Goal: Complete application form: Complete application form

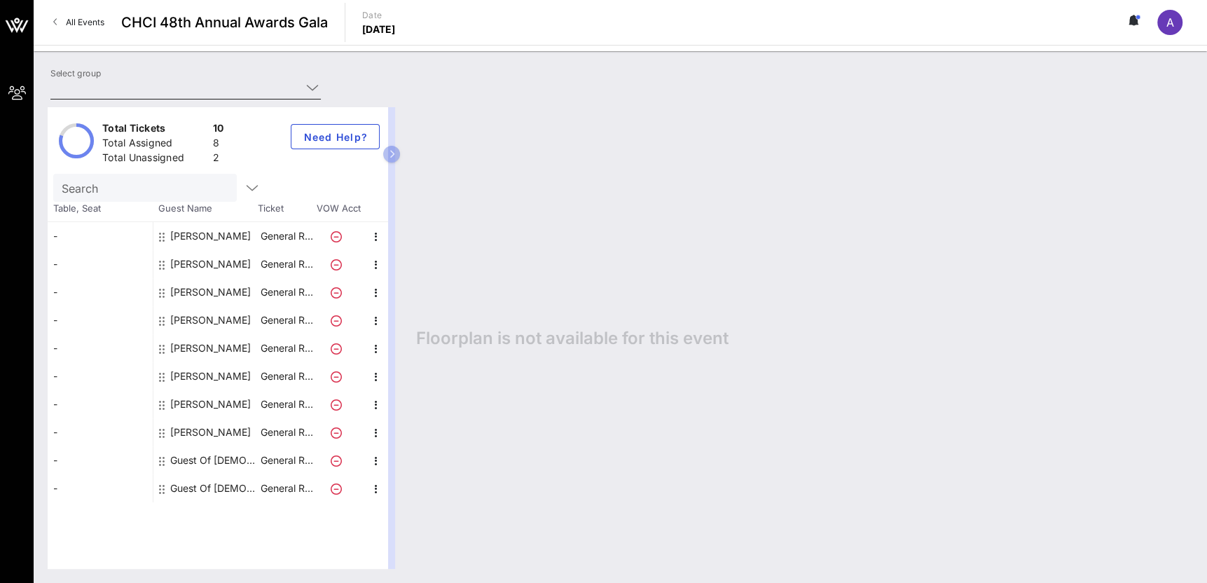
type input "[DEMOGRAPHIC_DATA] (AFSCME) ([DEMOGRAPHIC_DATA] (AFSCME)) [[PERSON_NAME], [EMAI…"
click at [226, 315] on div "[PERSON_NAME]" at bounding box center [205, 320] width 105 height 28
click at [226, 318] on div "[PERSON_NAME]" at bounding box center [205, 320] width 105 height 28
click at [209, 325] on div "[PERSON_NAME]" at bounding box center [210, 320] width 81 height 28
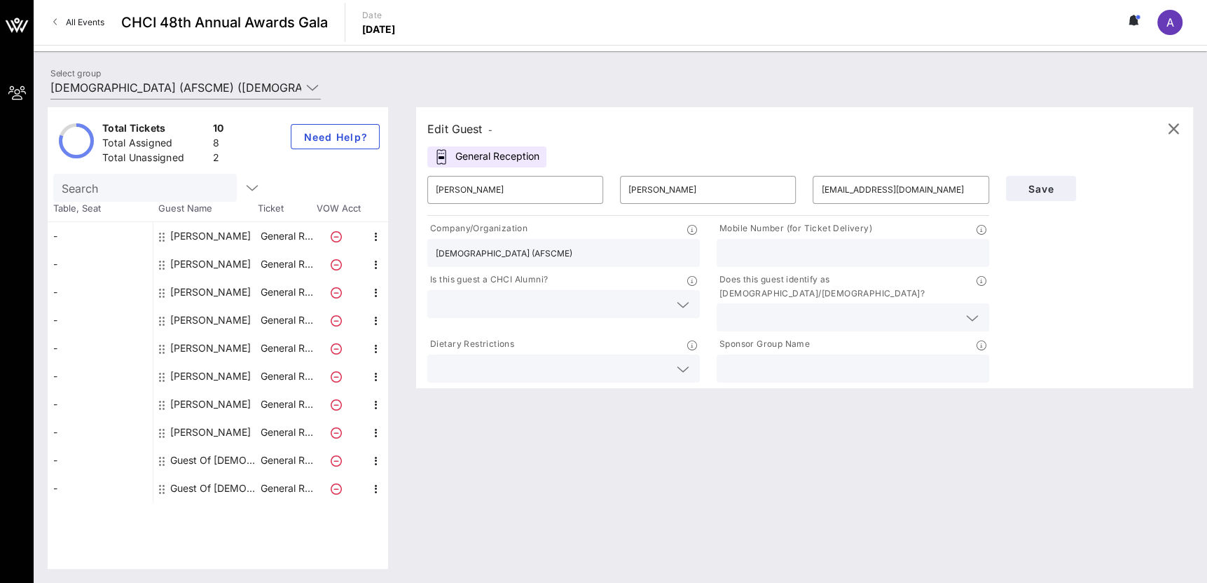
click at [869, 245] on input "text" at bounding box center [853, 253] width 256 height 18
click at [708, 280] on div "Does this guest identify as [DEMOGRAPHIC_DATA]/[DEMOGRAPHIC_DATA]?" at bounding box center [852, 302] width 289 height 64
click at [739, 262] on div at bounding box center [853, 253] width 256 height 28
click at [769, 250] on input "text" at bounding box center [853, 253] width 256 height 18
type input "8182989177"
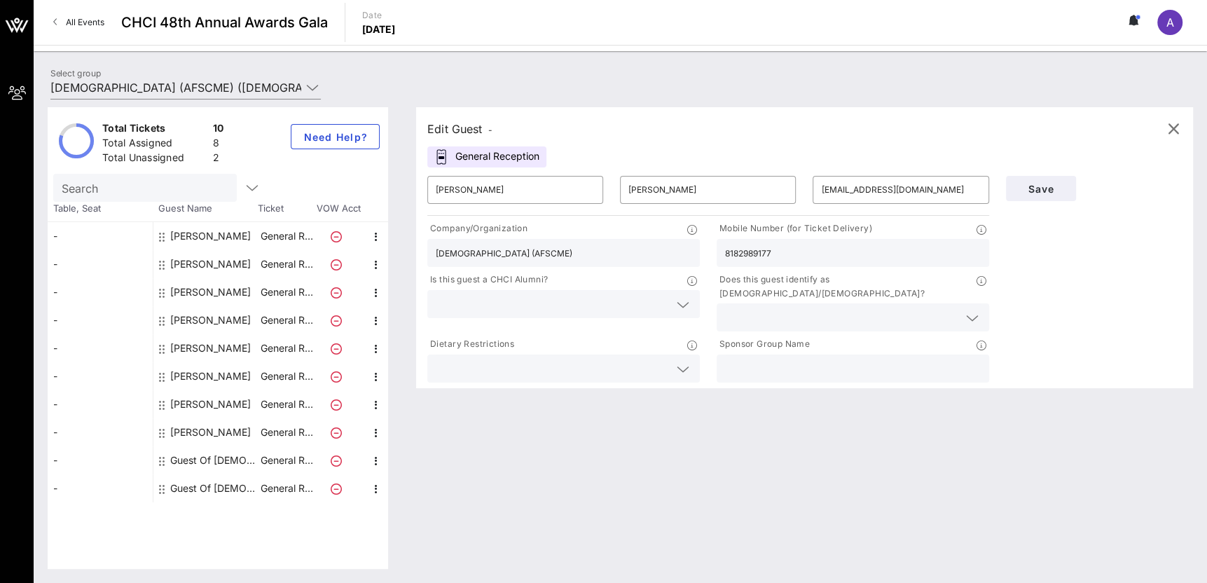
click at [713, 306] on div "Does this guest identify as [DEMOGRAPHIC_DATA]/[DEMOGRAPHIC_DATA]?" at bounding box center [852, 302] width 289 height 64
click at [671, 305] on div at bounding box center [564, 304] width 256 height 28
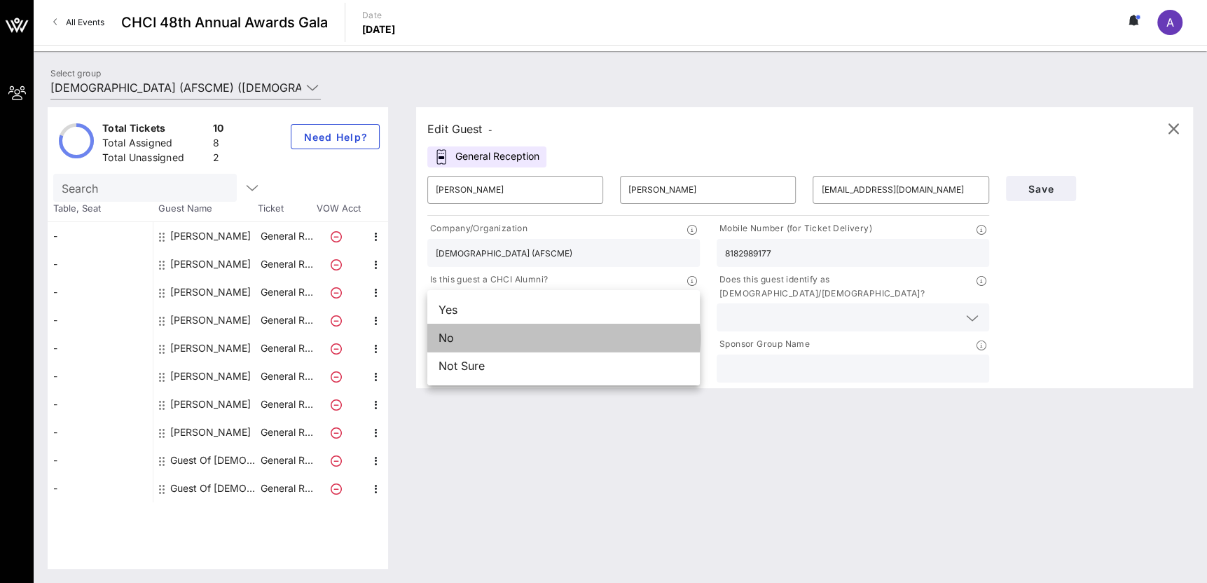
click at [639, 331] on div "No" at bounding box center [563, 338] width 273 height 28
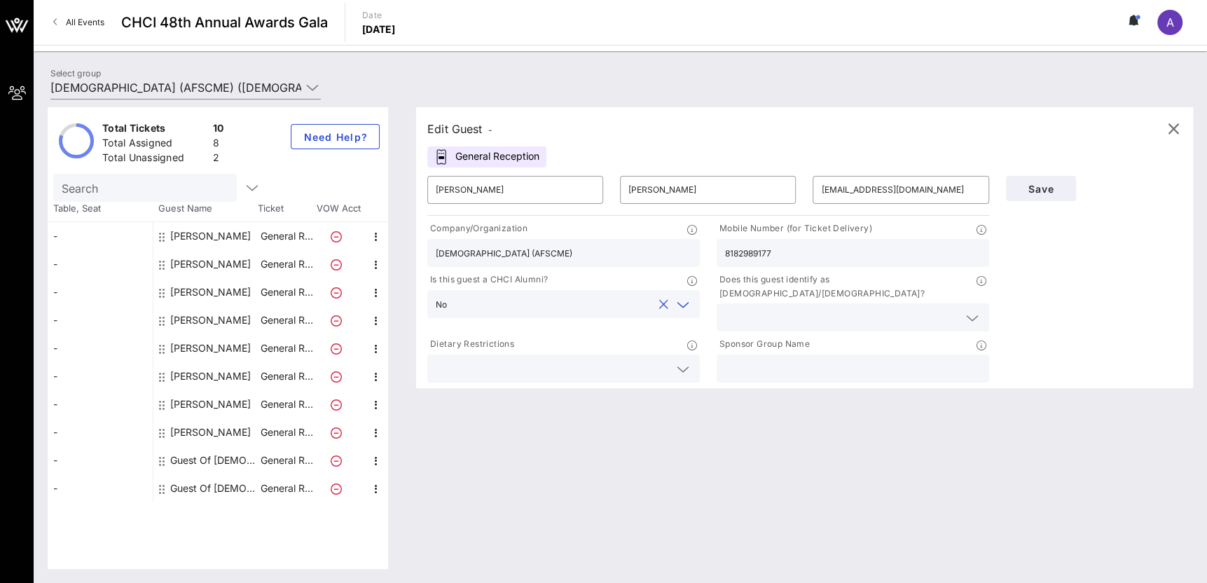
click at [803, 308] on input "text" at bounding box center [841, 317] width 233 height 18
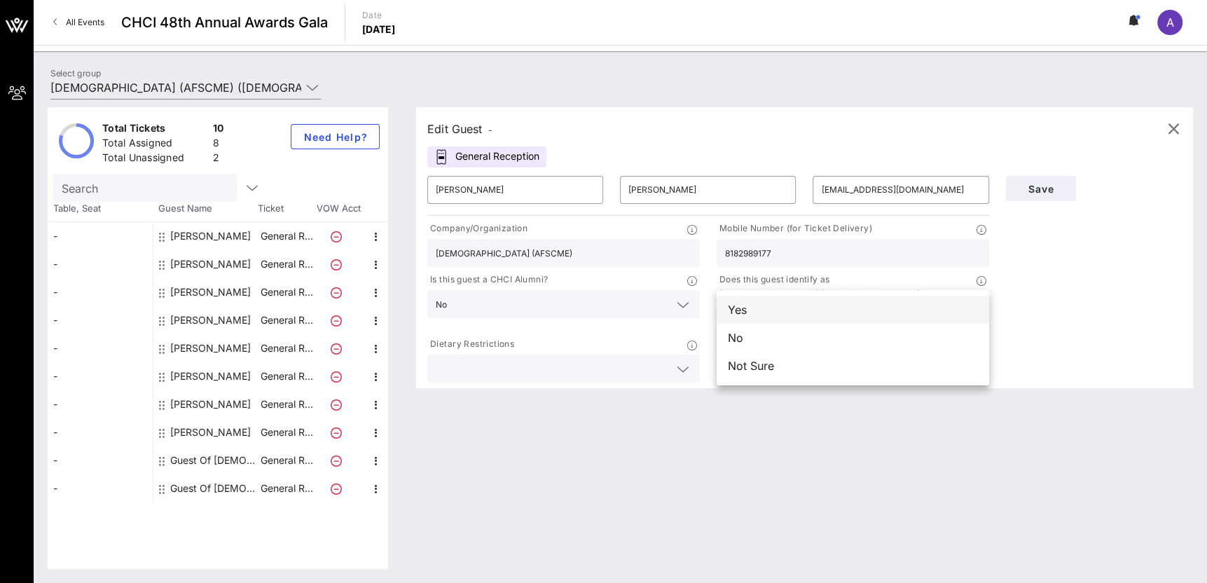
click at [839, 310] on div "Yes" at bounding box center [853, 310] width 273 height 28
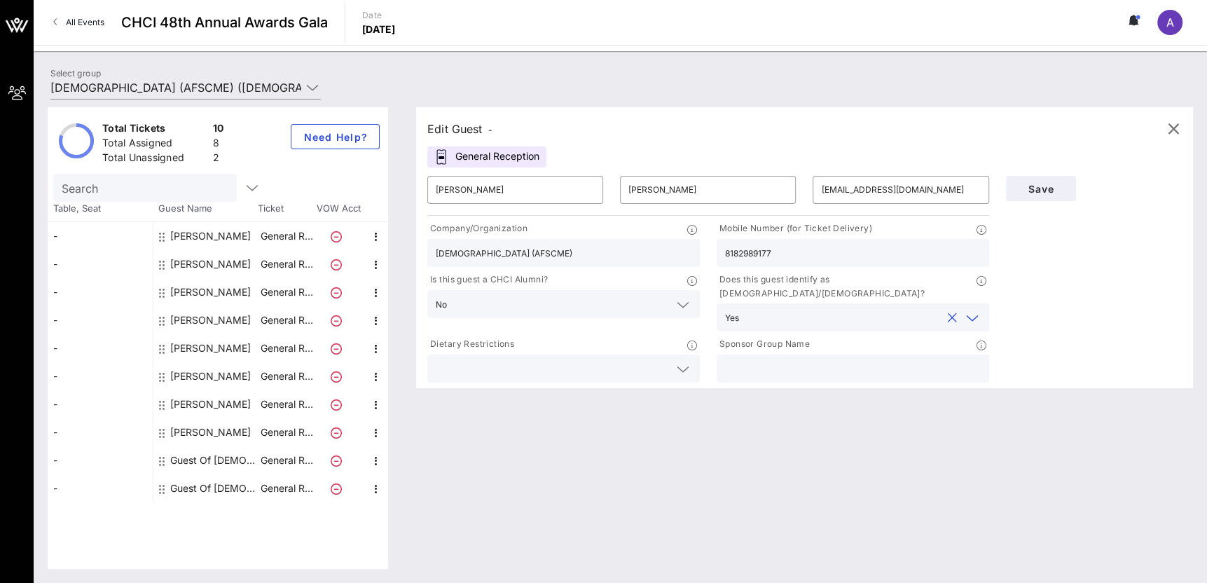
click at [745, 407] on div "Edit Guest - General Reception ​ [PERSON_NAME] ​ [PERSON_NAME] ​ [EMAIL_ADDRESS…" at bounding box center [797, 338] width 791 height 462
click at [1066, 179] on button "Save" at bounding box center [1041, 188] width 70 height 25
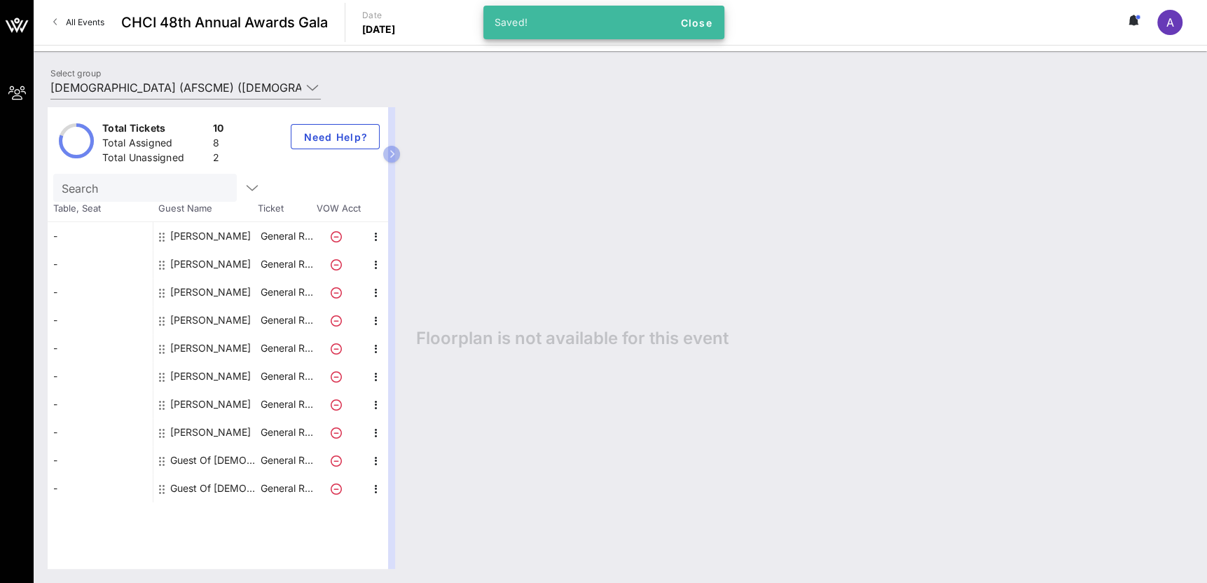
click at [248, 459] on div "Guest Of [DEMOGRAPHIC_DATA] (AFSCME)" at bounding box center [214, 460] width 88 height 28
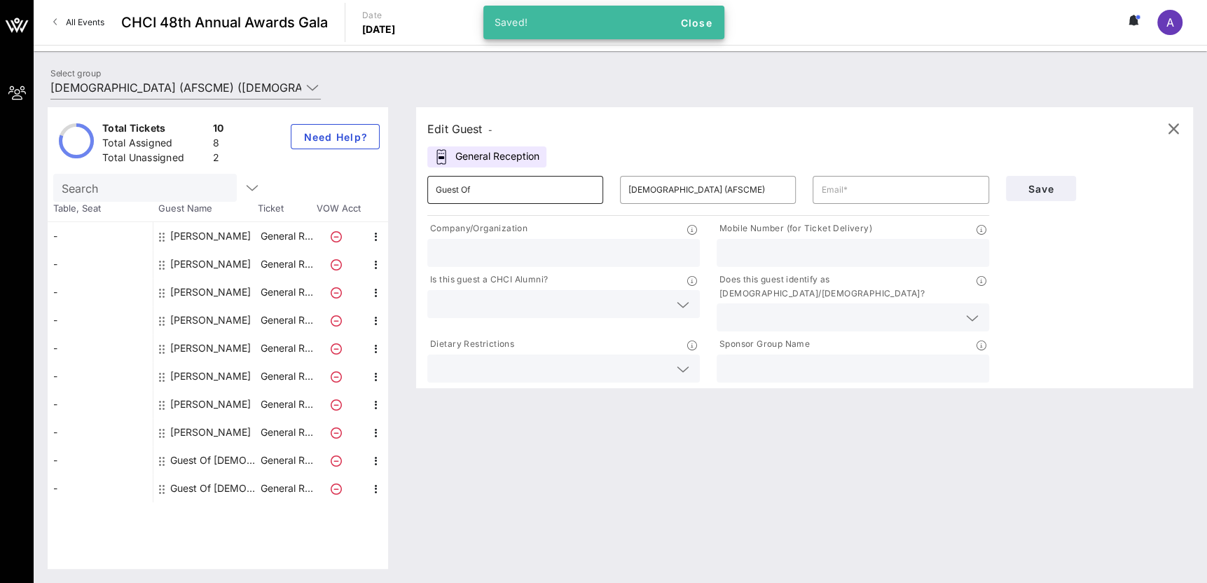
click at [514, 200] on input "Guest Of" at bounding box center [515, 190] width 159 height 22
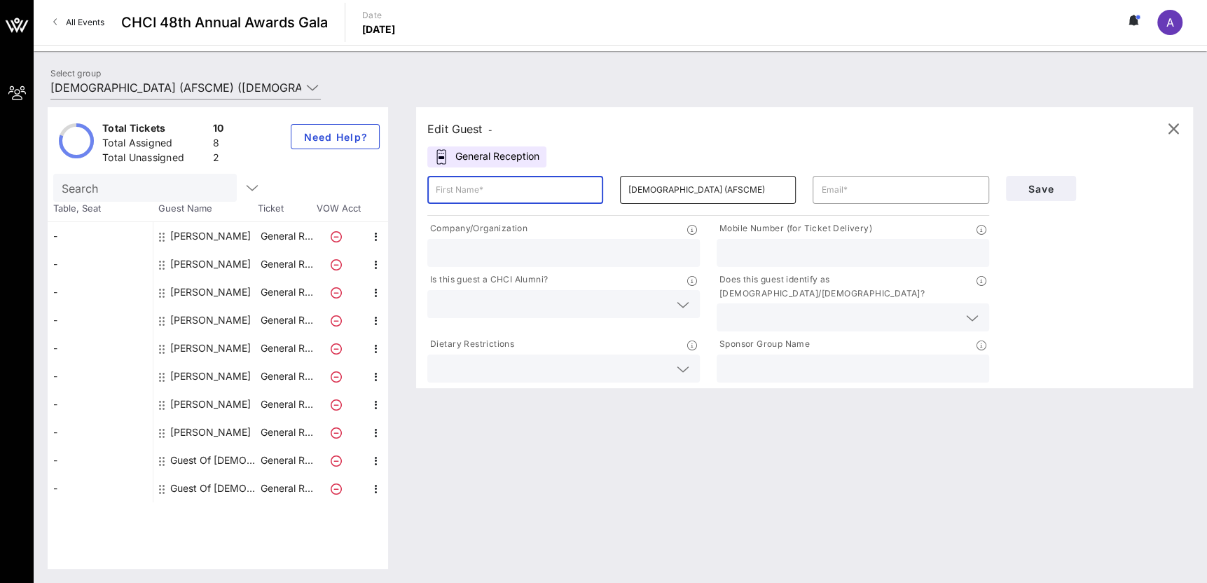
click at [660, 185] on input "[DEMOGRAPHIC_DATA] (AFSCME)" at bounding box center [708, 190] width 159 height 22
click at [661, 184] on input "[DEMOGRAPHIC_DATA] (AFSCME)" at bounding box center [708, 190] width 159 height 22
click at [474, 186] on input "text" at bounding box center [515, 190] width 159 height 22
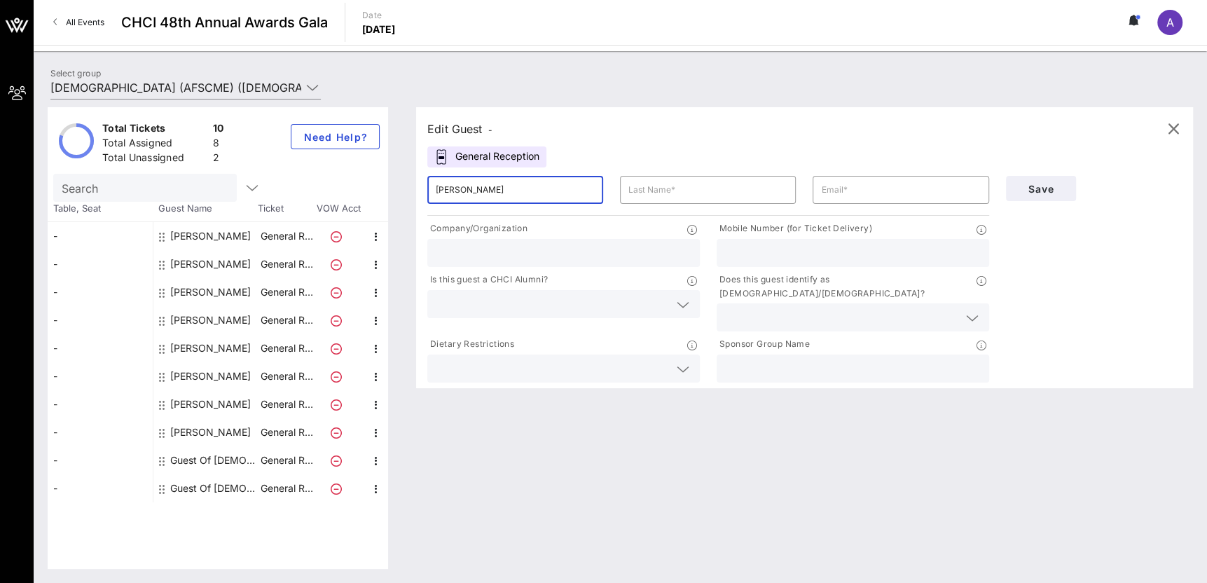
type input "[PERSON_NAME]"
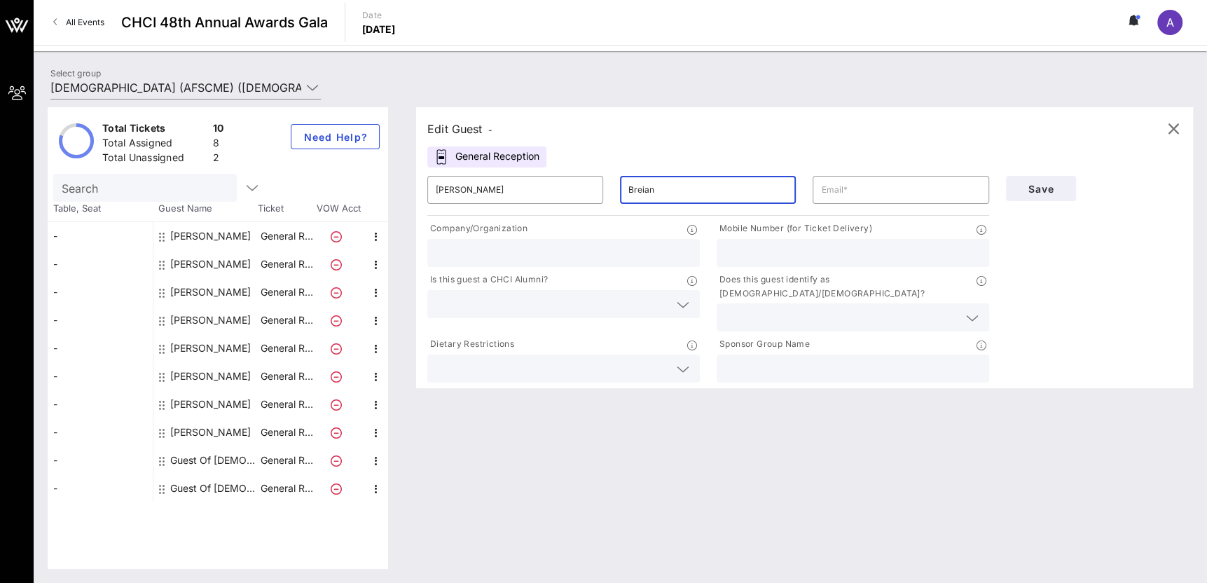
click at [643, 191] on input "Breian" at bounding box center [708, 190] width 159 height 22
click at [641, 193] on input "[PERSON_NAME]" at bounding box center [708, 190] width 159 height 22
type input "Breihan"
click at [954, 181] on input "text" at bounding box center [900, 190] width 159 height 22
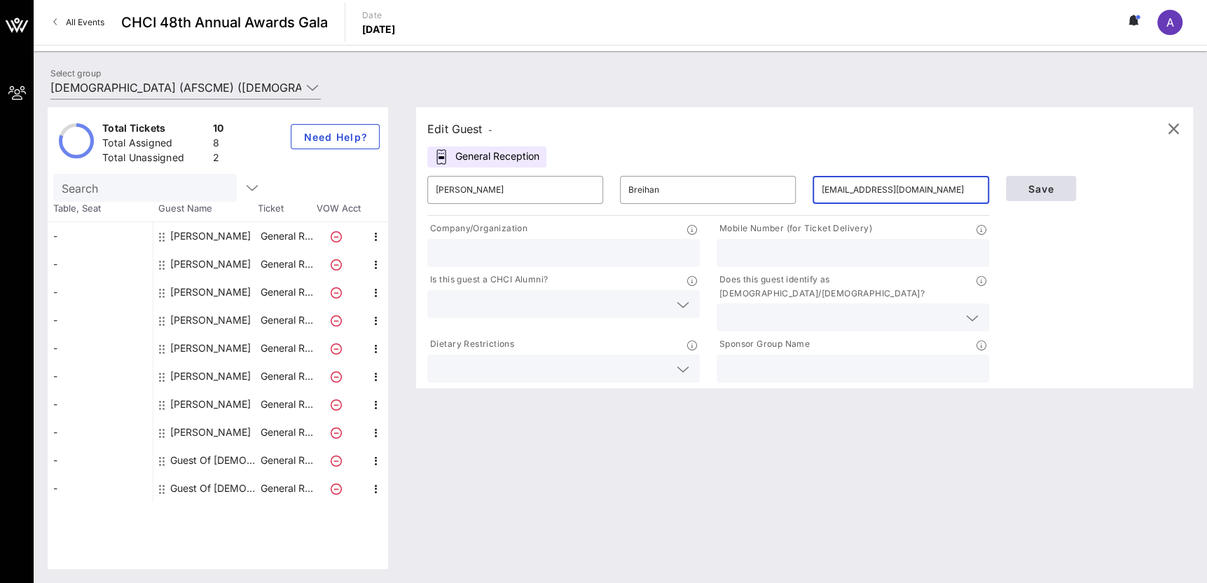
type input "[EMAIL_ADDRESS][DOMAIN_NAME]"
click at [1059, 188] on span "Save" at bounding box center [1041, 189] width 48 height 12
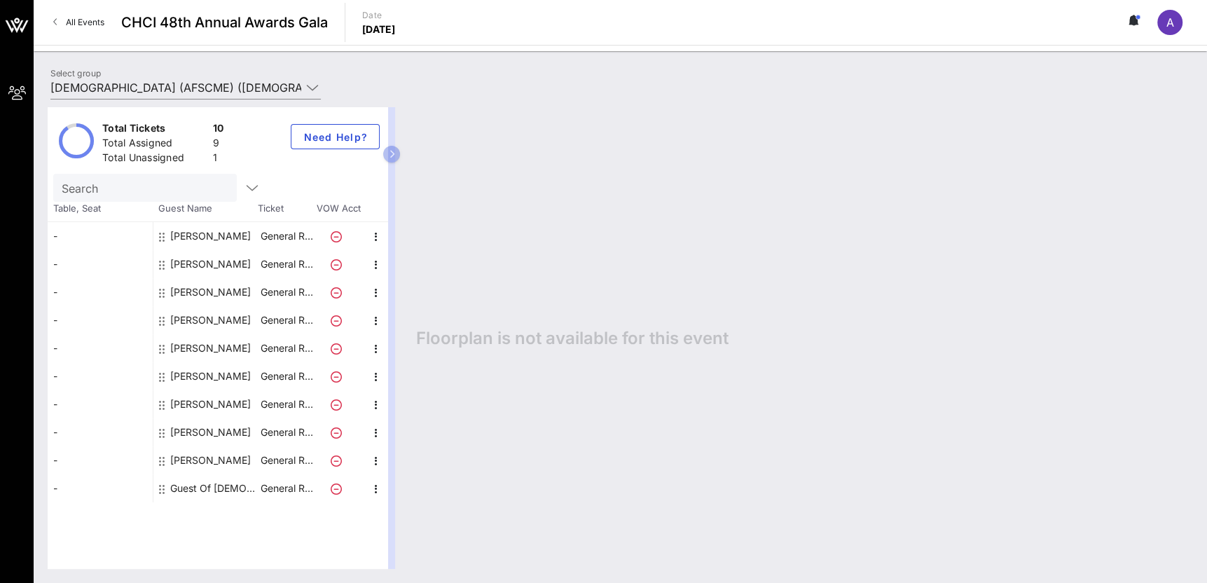
click at [220, 237] on div "[PERSON_NAME]" at bounding box center [210, 236] width 81 height 28
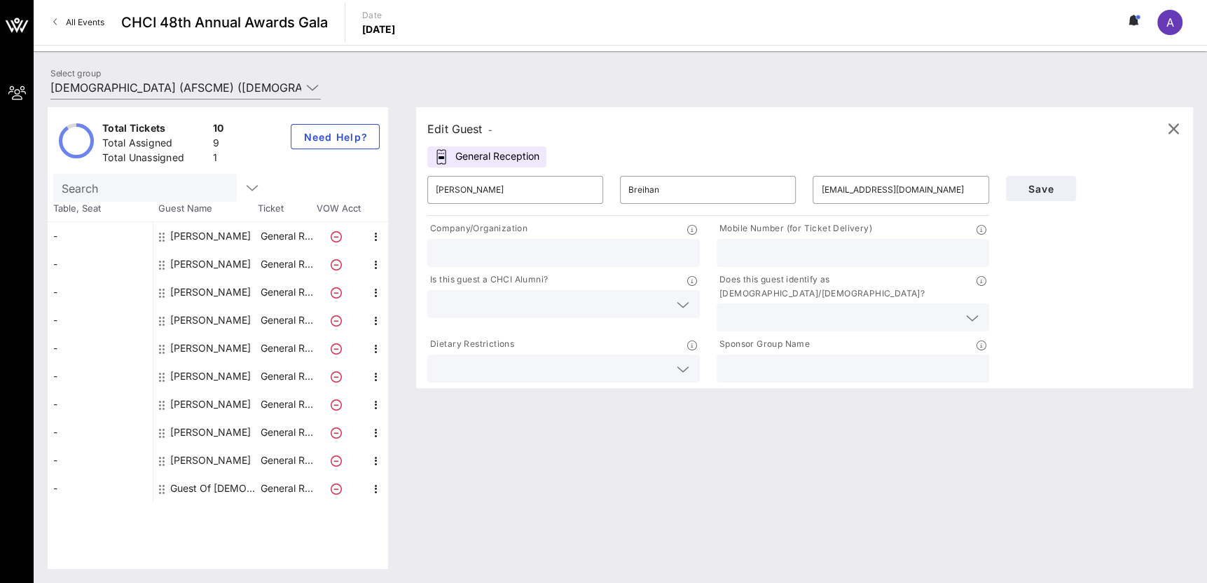
drag, startPoint x: 588, startPoint y: 256, endPoint x: 636, endPoint y: 256, distance: 48.3
click at [588, 256] on input "text" at bounding box center [564, 253] width 256 height 18
click at [838, 247] on input "text" at bounding box center [853, 253] width 256 height 18
click at [837, 247] on input "text" at bounding box center [853, 253] width 256 height 18
type input "4144778123"
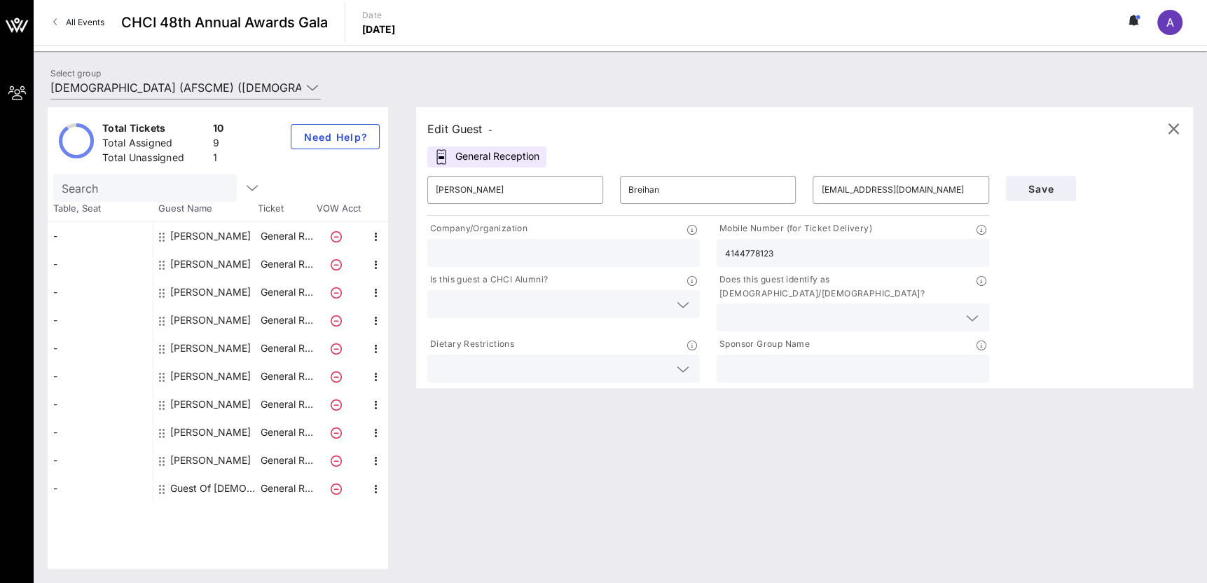
click at [658, 337] on div "Dietary Restrictions" at bounding box center [563, 346] width 273 height 18
click at [669, 306] on div at bounding box center [564, 304] width 256 height 28
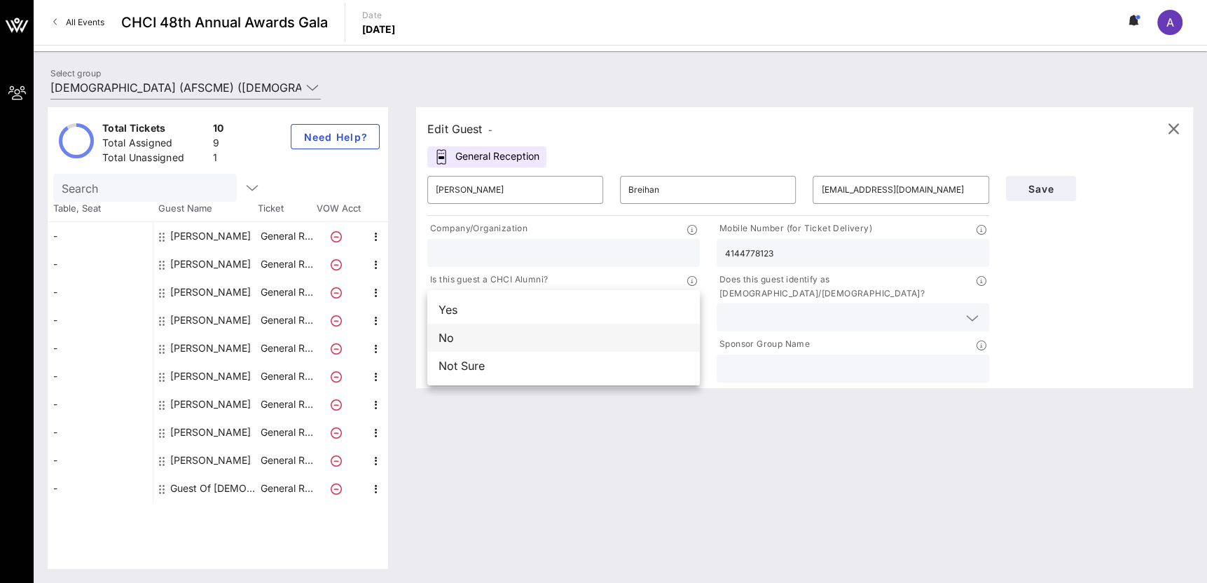
click at [503, 326] on div "No" at bounding box center [563, 338] width 273 height 28
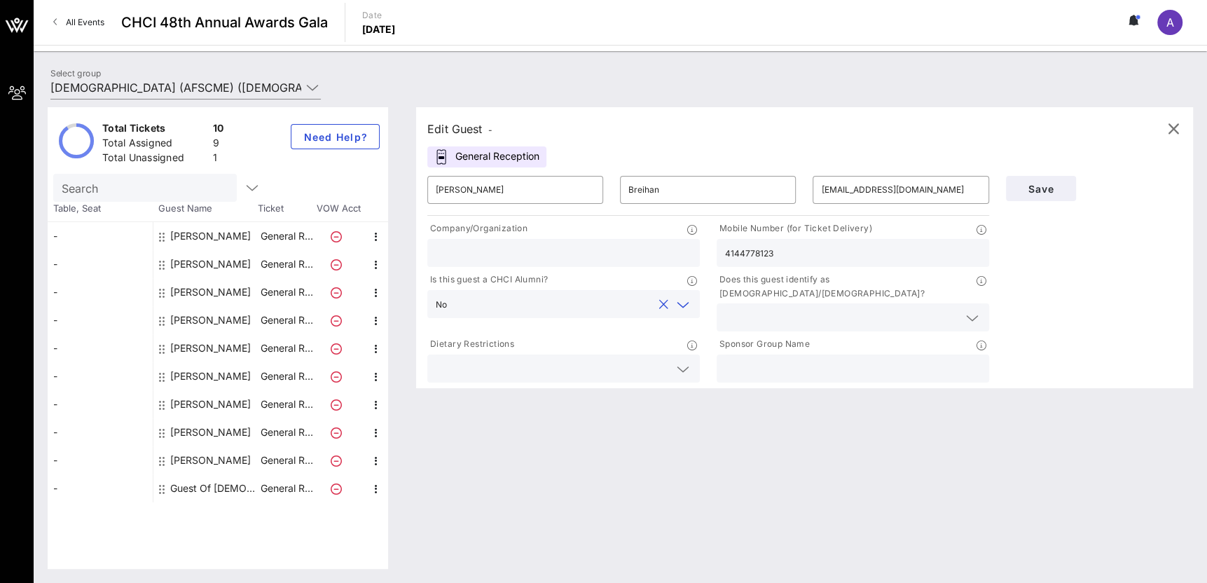
click at [773, 313] on input "text" at bounding box center [841, 317] width 233 height 18
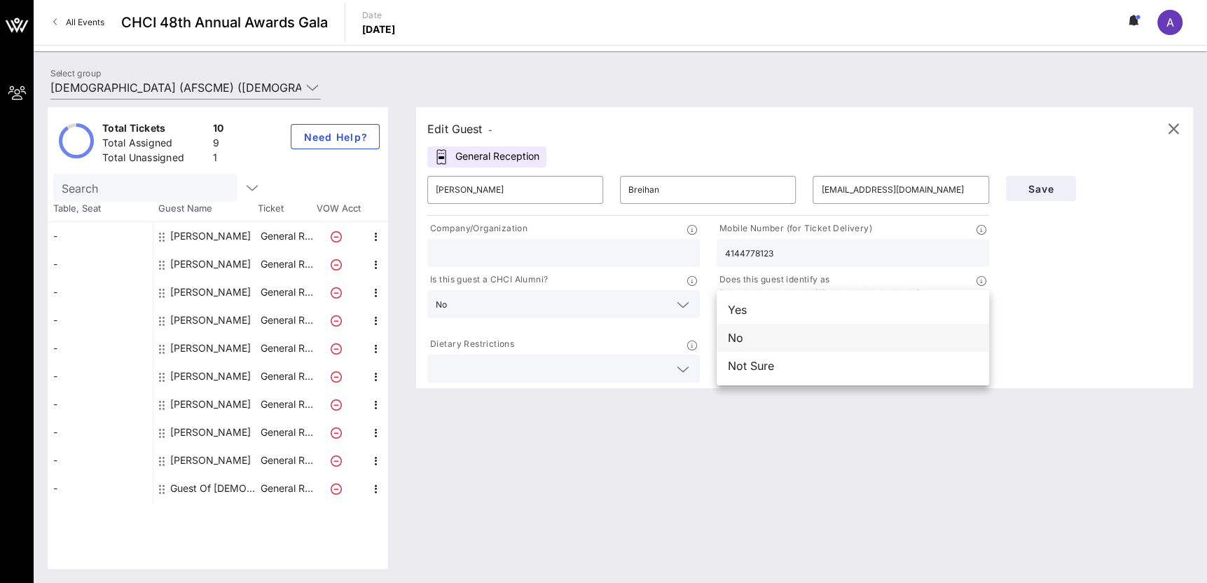
click at [797, 334] on div "No" at bounding box center [853, 338] width 273 height 28
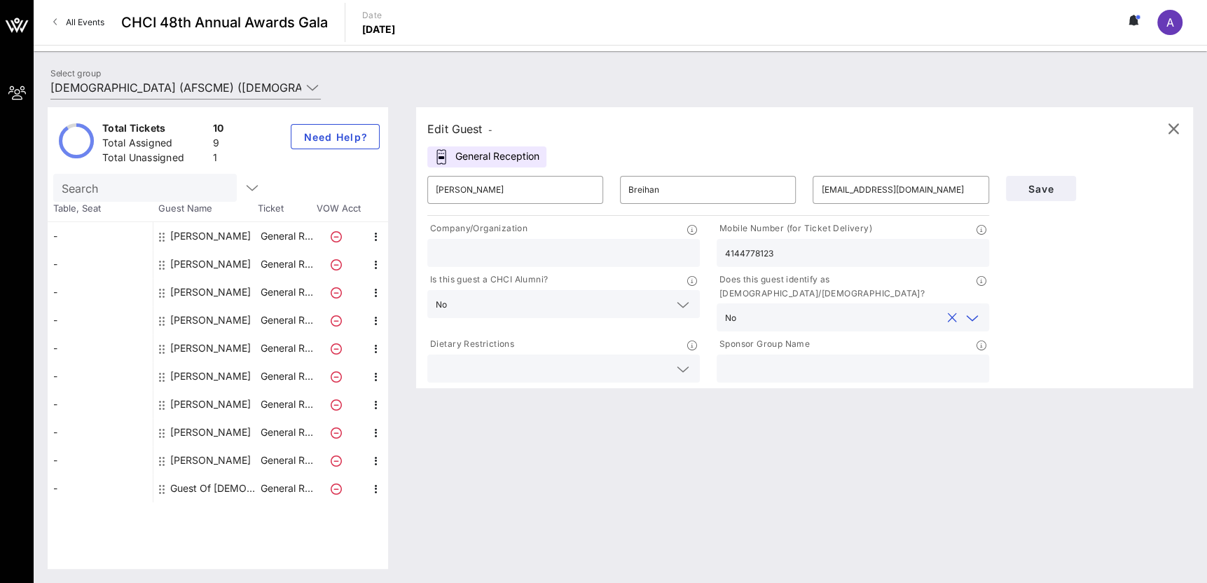
click at [1053, 321] on div "Save" at bounding box center [1094, 276] width 193 height 218
click at [1041, 183] on span "Save" at bounding box center [1041, 189] width 48 height 12
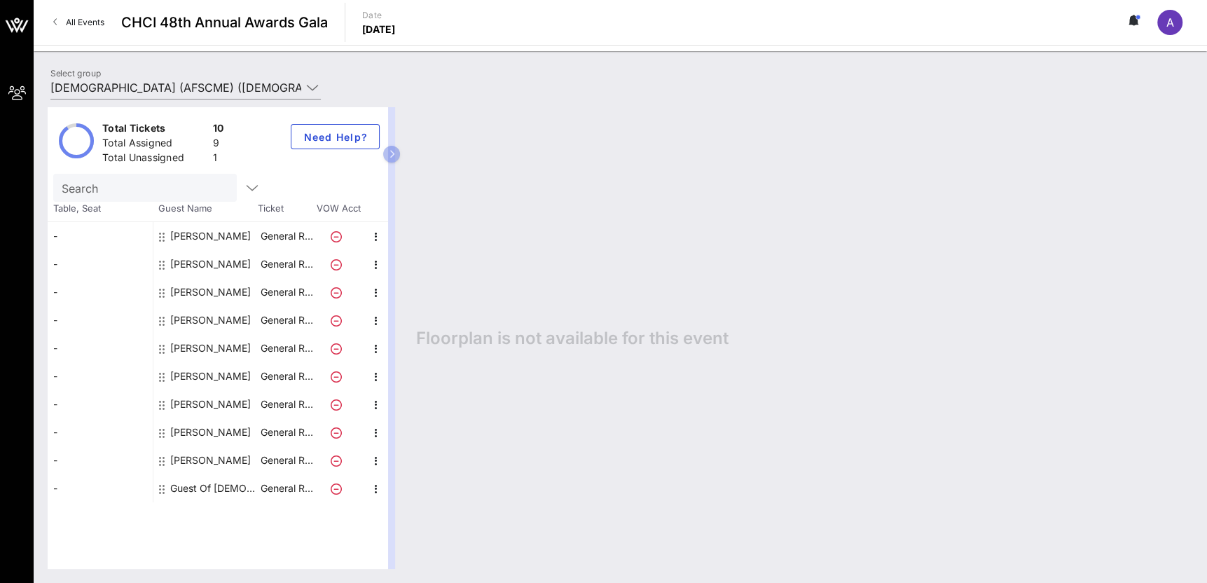
click at [1035, 348] on div "Floorplan is not available for this event" at bounding box center [797, 338] width 791 height 462
